Goal: Find specific page/section: Find specific page/section

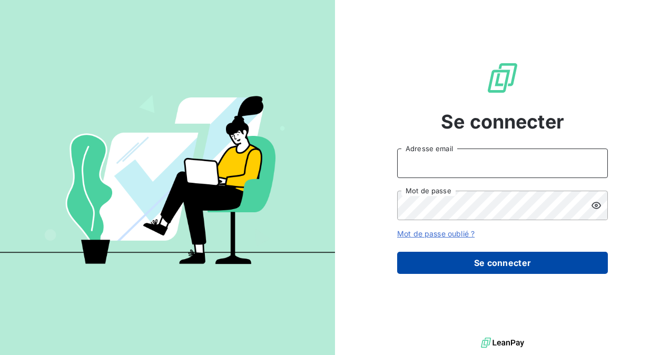
type input "[EMAIL_ADDRESS][DOMAIN_NAME]"
click at [433, 259] on button "Se connecter" at bounding box center [502, 263] width 211 height 22
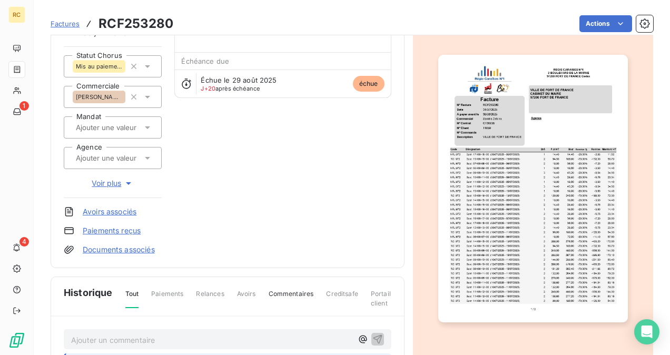
scroll to position [263, 0]
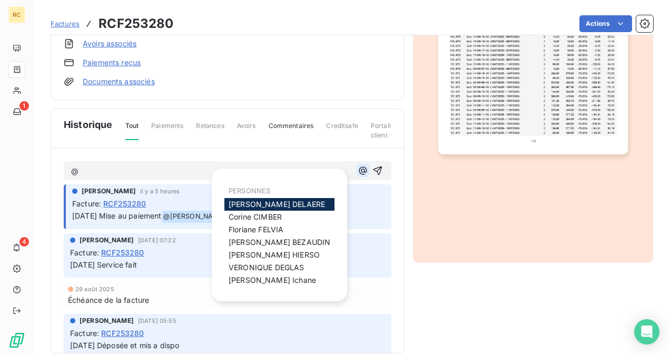
click at [358, 168] on icon "button" at bounding box center [363, 170] width 11 height 11
drag, startPoint x: 237, startPoint y: 201, endPoint x: 232, endPoint y: 206, distance: 6.3
click at [237, 201] on span "[PERSON_NAME]" at bounding box center [277, 204] width 96 height 9
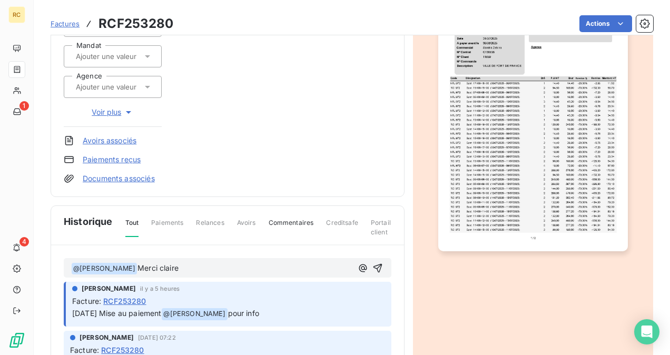
scroll to position [211, 0]
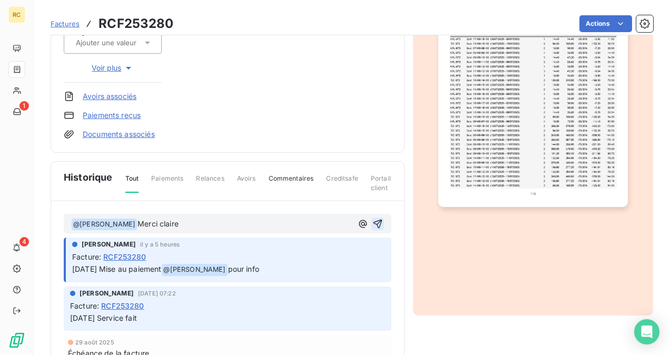
click at [373, 222] on icon "button" at bounding box center [377, 223] width 9 height 9
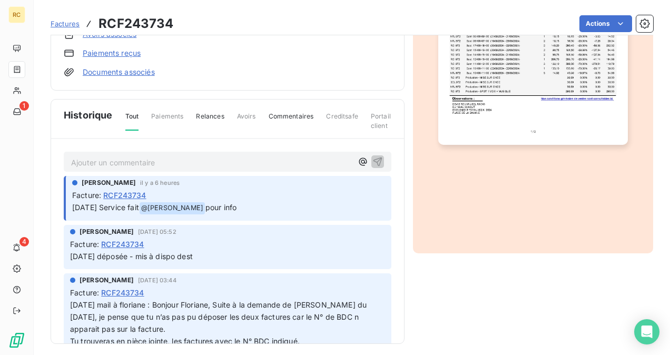
scroll to position [277, 0]
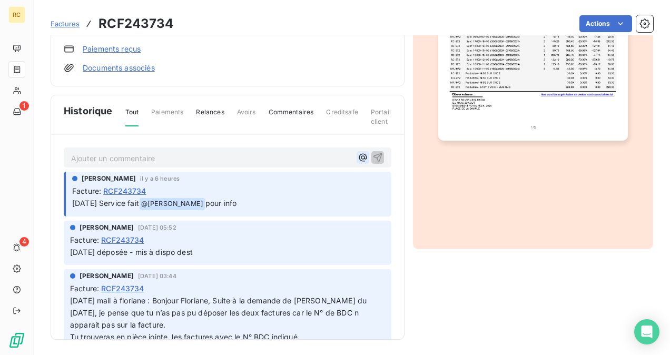
click at [358, 153] on icon "button" at bounding box center [363, 157] width 11 height 11
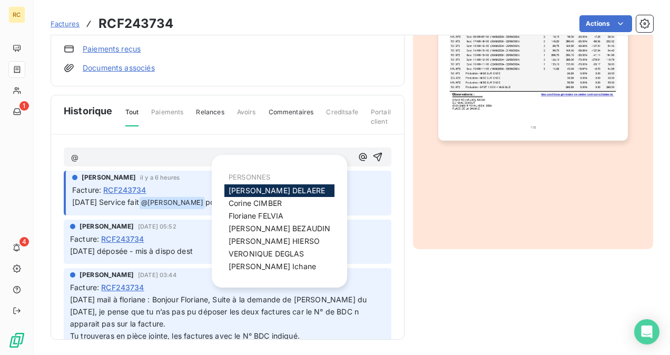
click at [258, 192] on span "[PERSON_NAME]" at bounding box center [277, 190] width 96 height 9
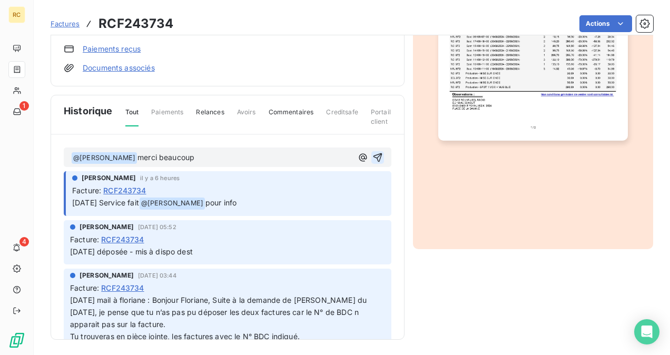
click at [373, 155] on icon "button" at bounding box center [377, 157] width 9 height 9
